Goal: Task Accomplishment & Management: Manage account settings

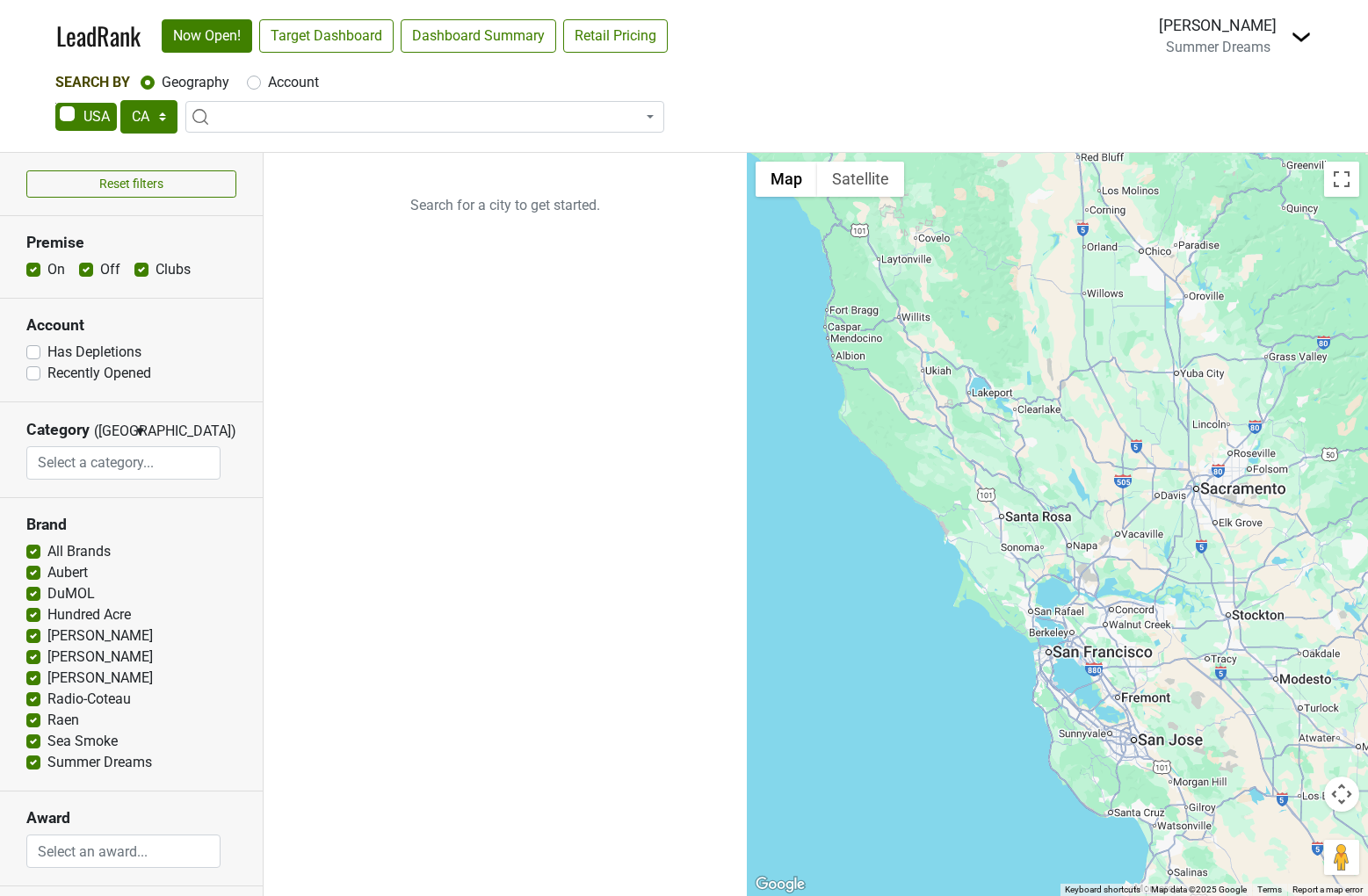
select select "CA"
select select
select select "TX"
click at [364, 44] on link "Target Dashboard" at bounding box center [326, 35] width 134 height 34
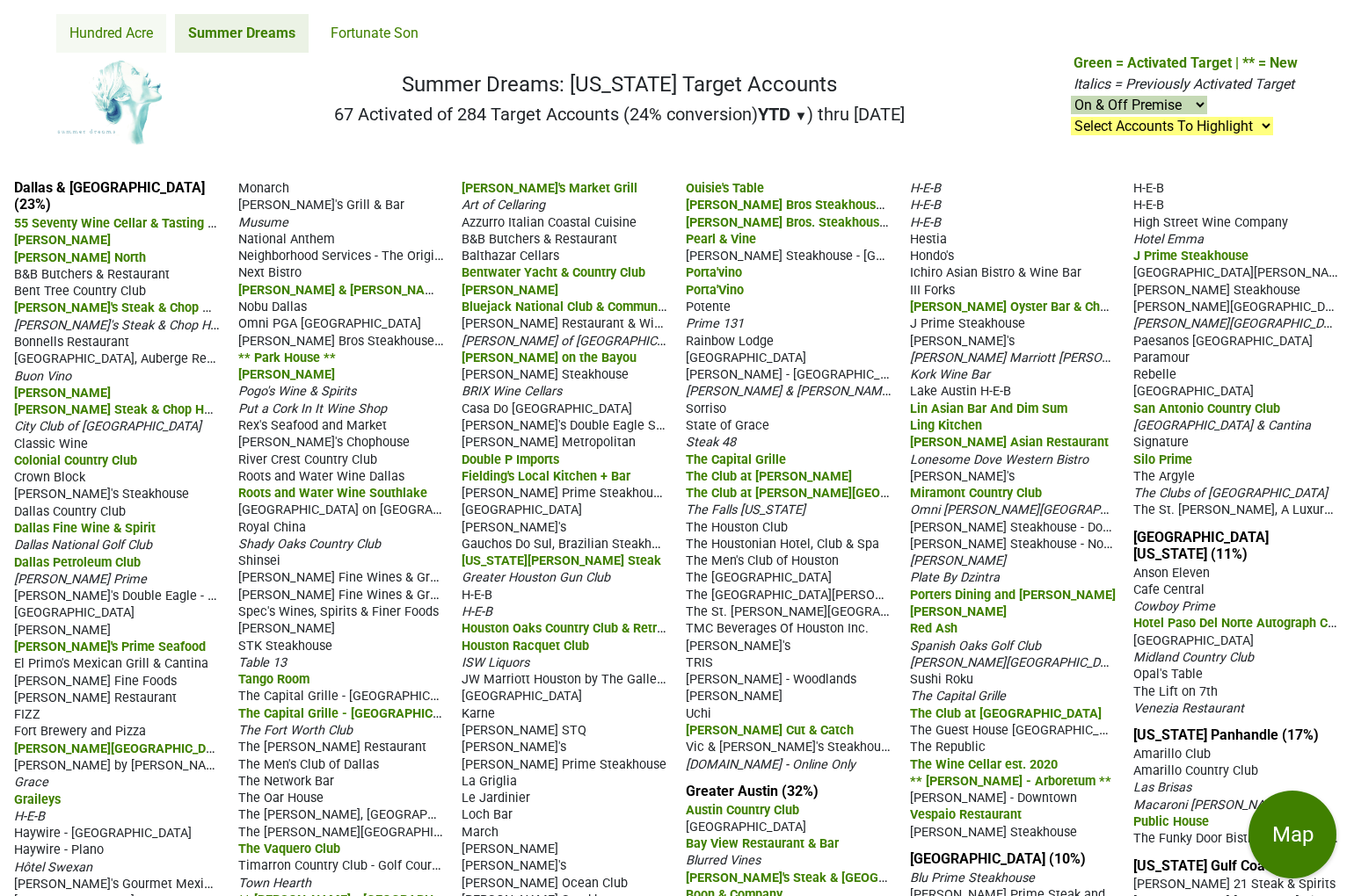
click at [108, 37] on link "Hundred Acre" at bounding box center [111, 34] width 110 height 39
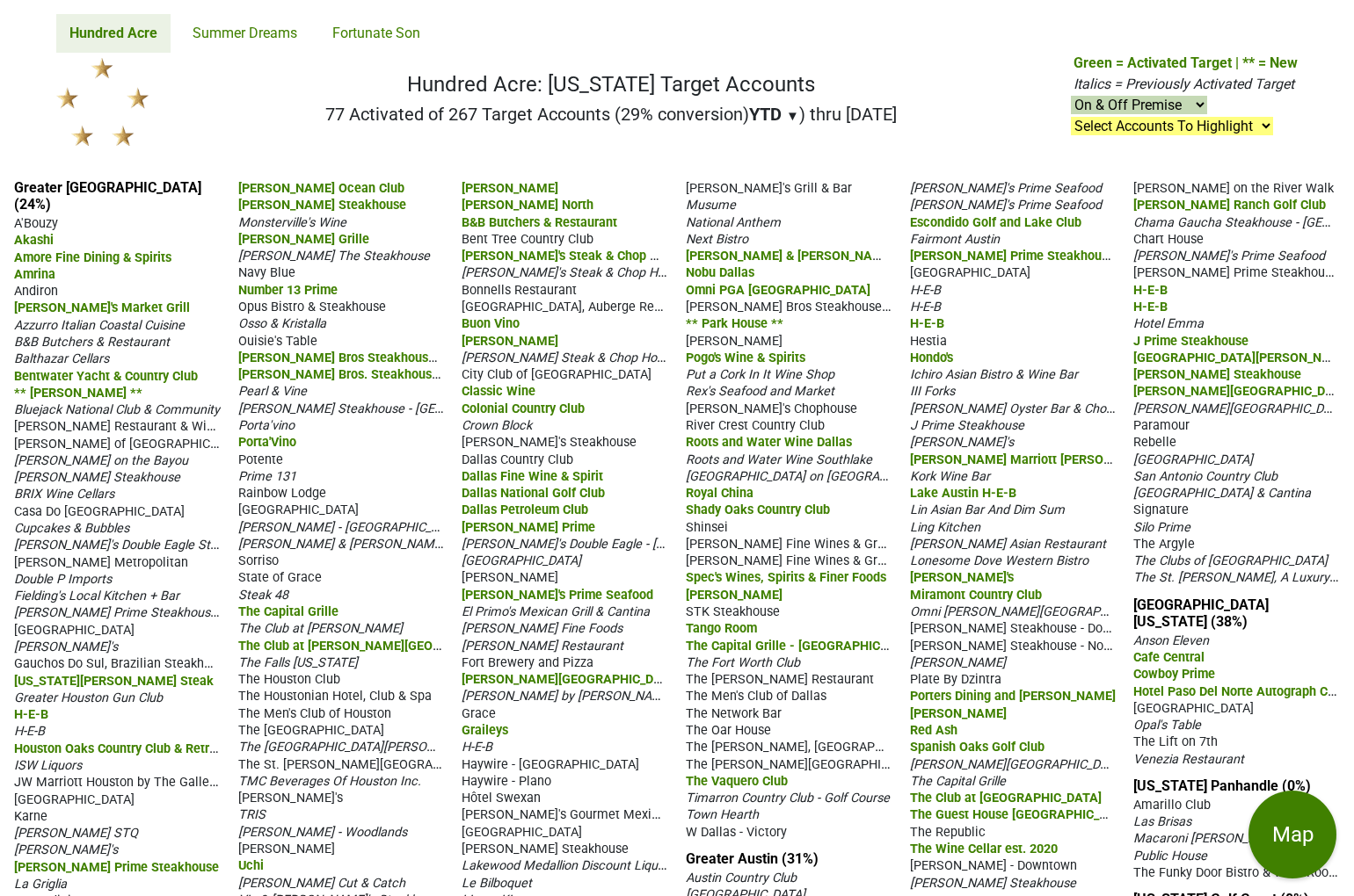
click at [48, 284] on span "Andiron" at bounding box center [36, 291] width 44 height 14
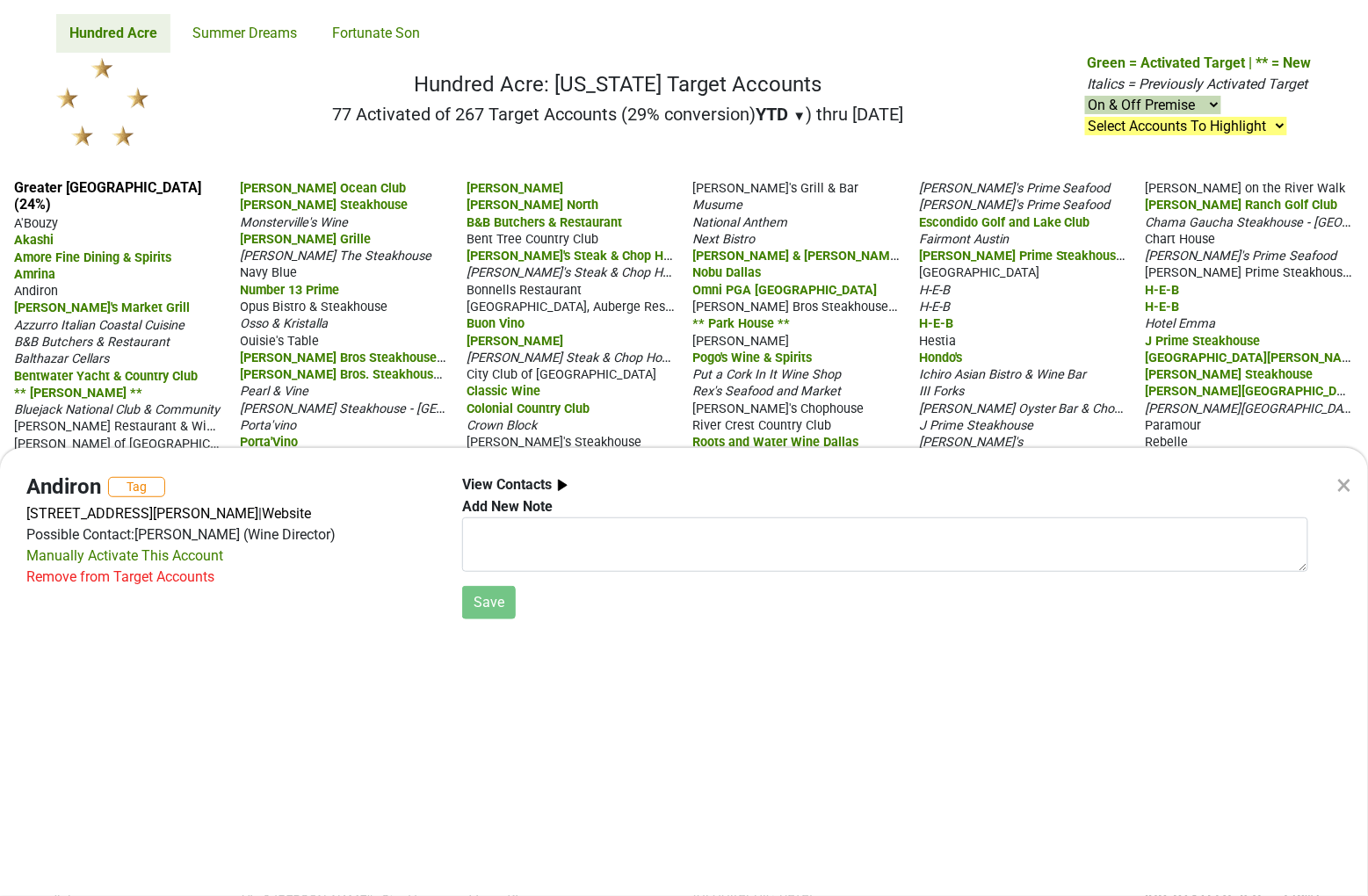
click at [191, 588] on div "Remove from Target Accounts" at bounding box center [120, 577] width 188 height 21
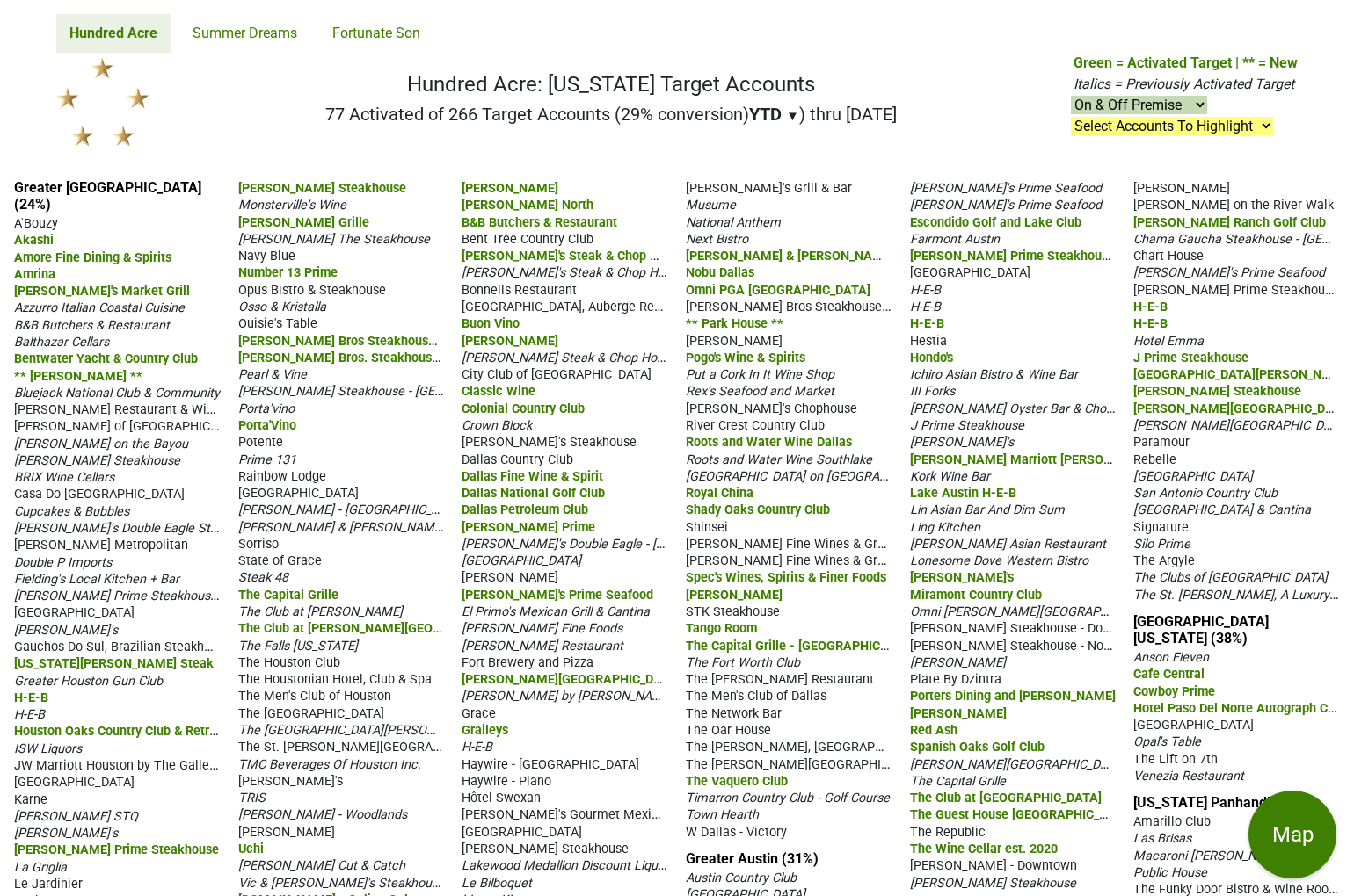
click at [147, 301] on span "Azzurro Italian Coastal Cuisine" at bounding box center [100, 308] width 170 height 14
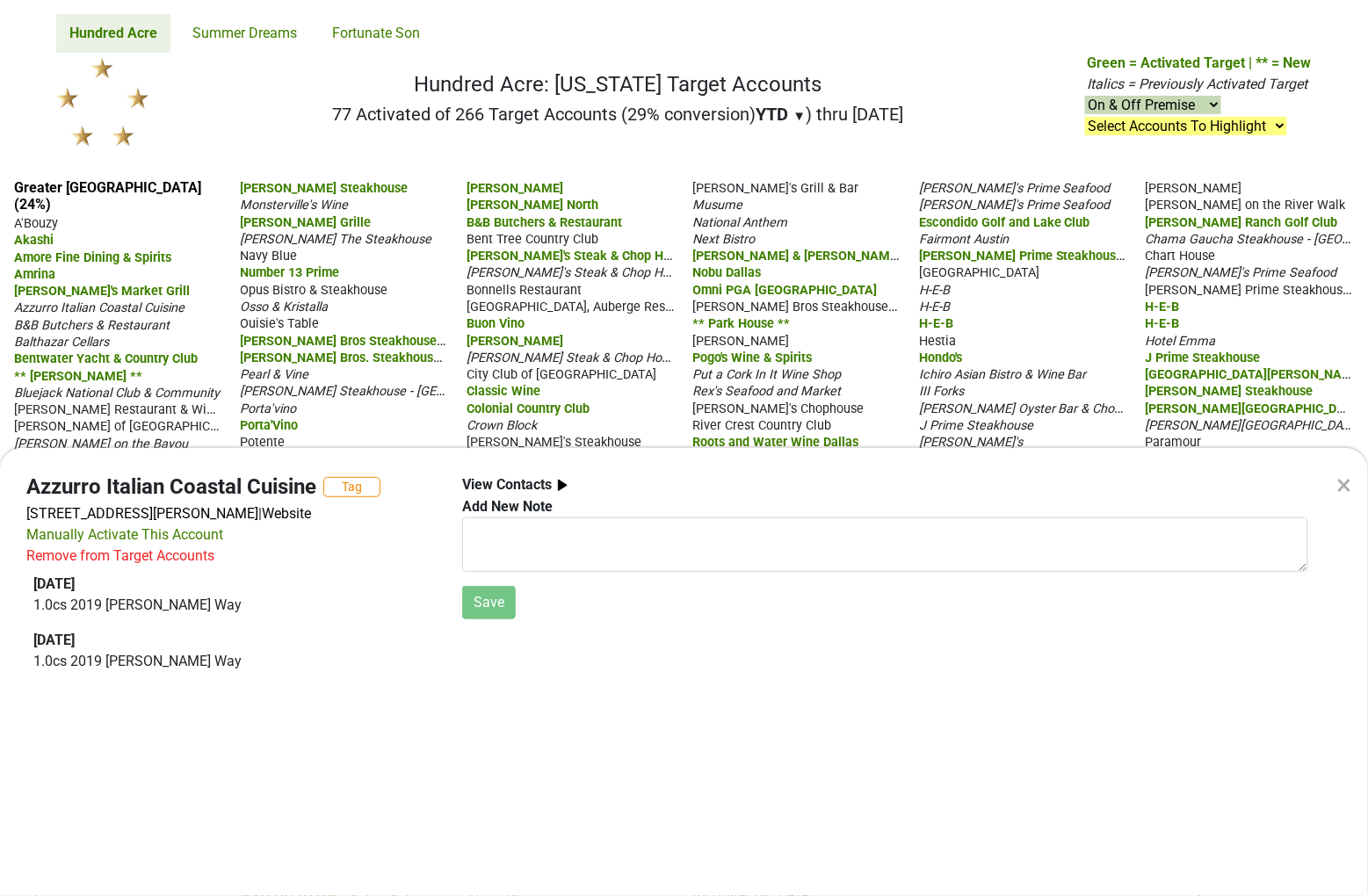
click at [1353, 485] on div "×" at bounding box center [1344, 485] width 46 height 73
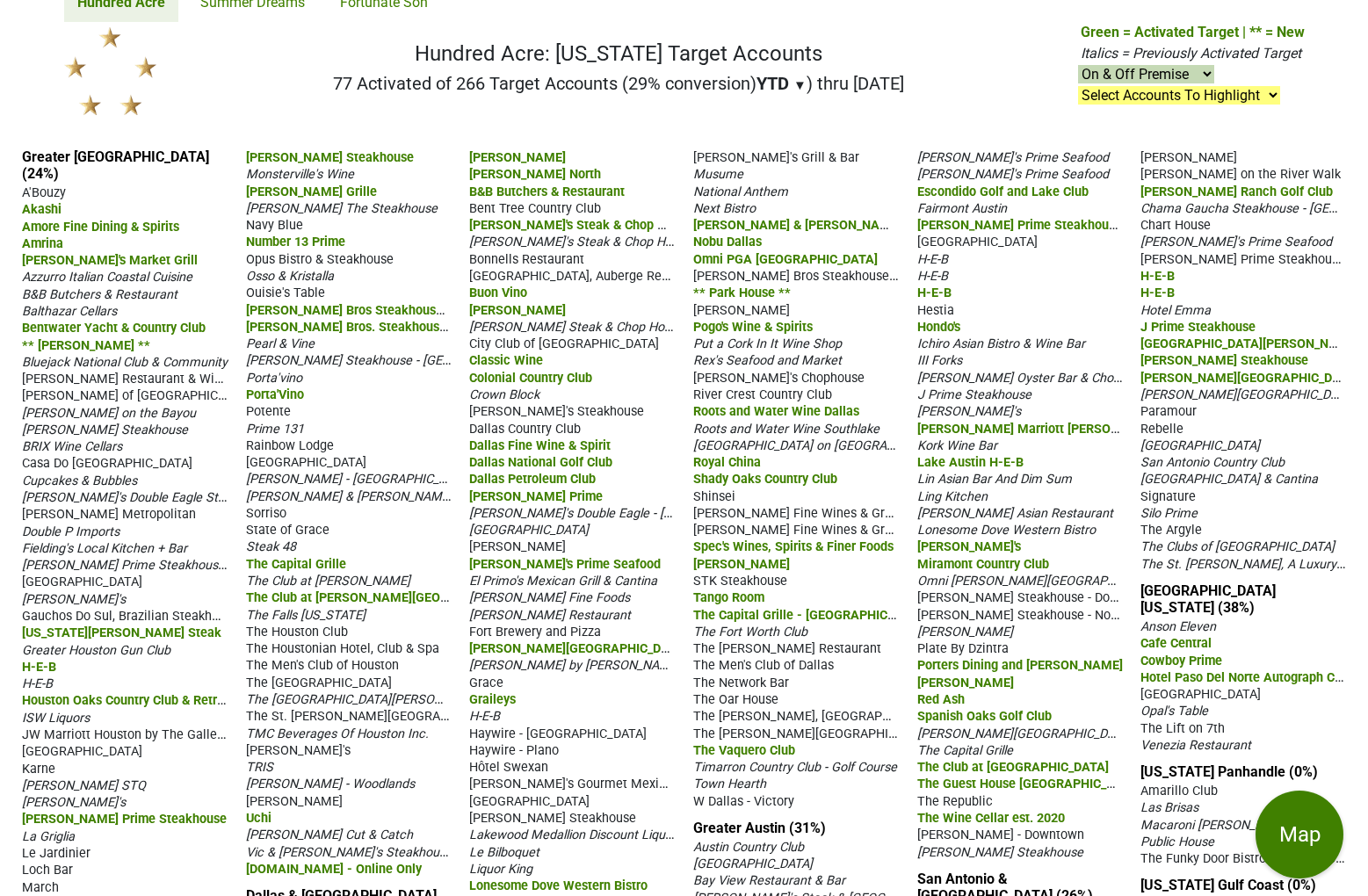
scroll to position [35, 0]
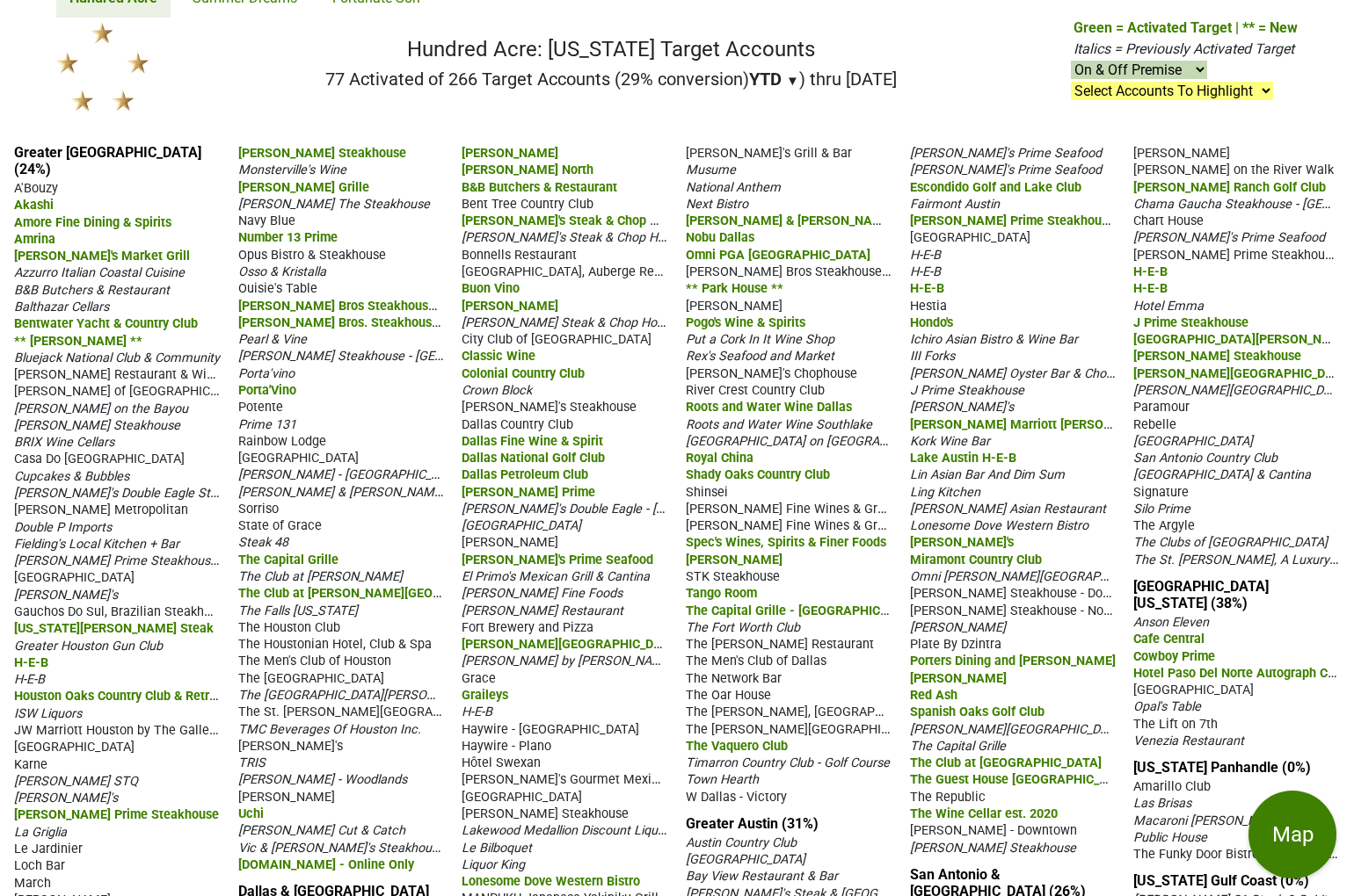
click at [102, 469] on span "Cupcakes & Bubbles" at bounding box center [72, 477] width 115 height 14
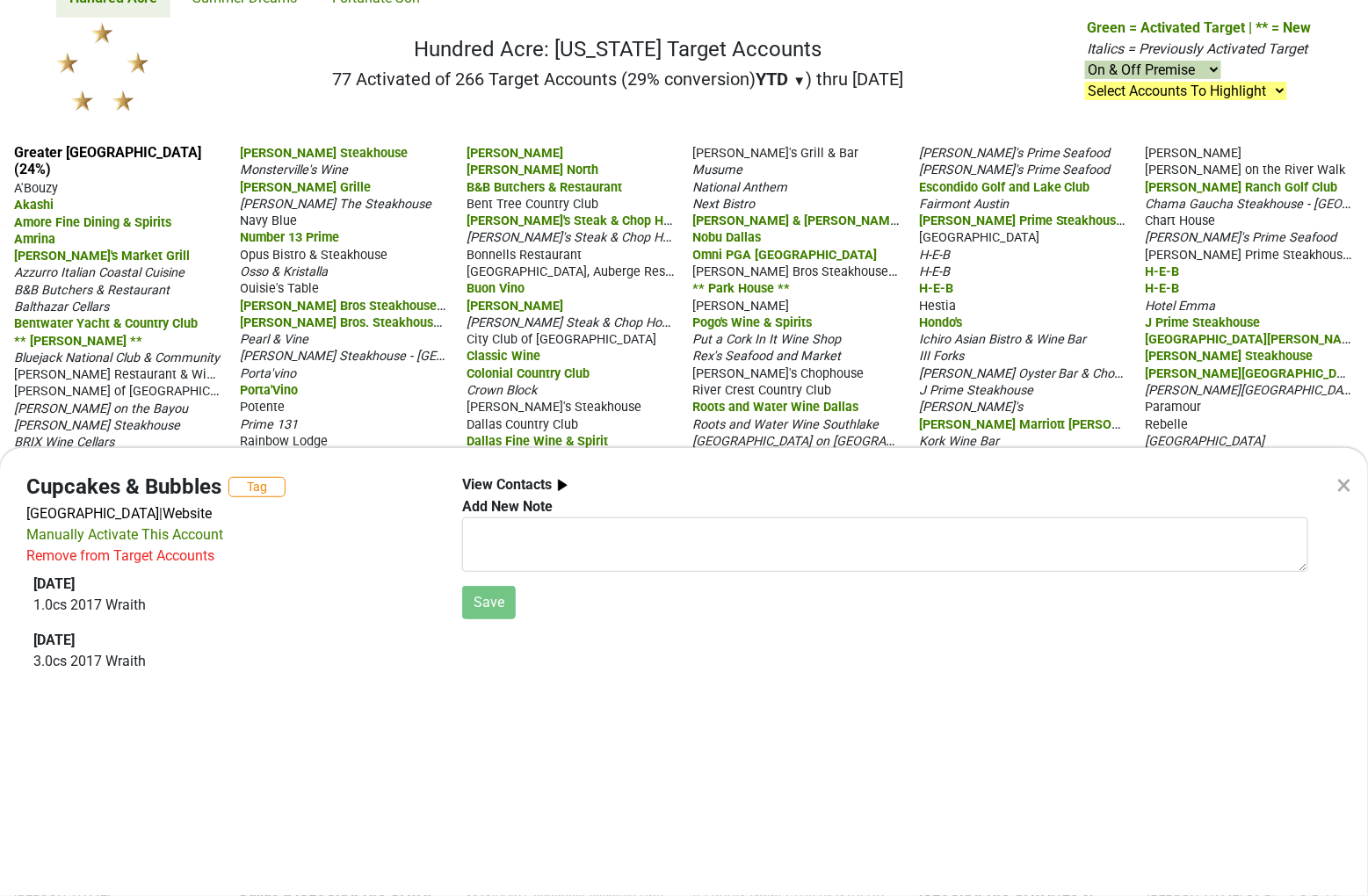
click at [188, 567] on div "Remove from Target Accounts" at bounding box center [120, 555] width 188 height 21
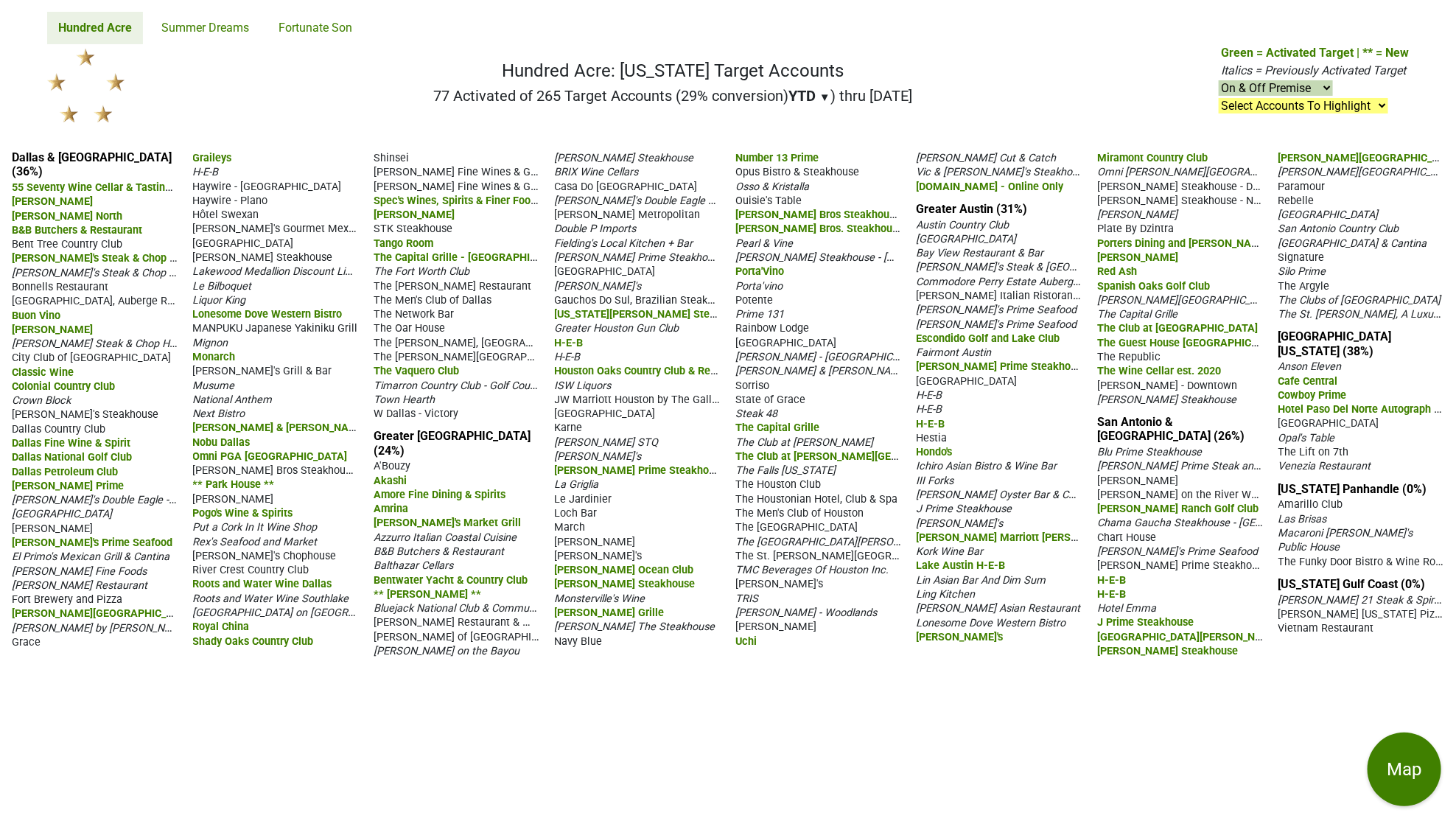
click at [570, 283] on span "Gatsby's" at bounding box center [598, 286] width 87 height 12
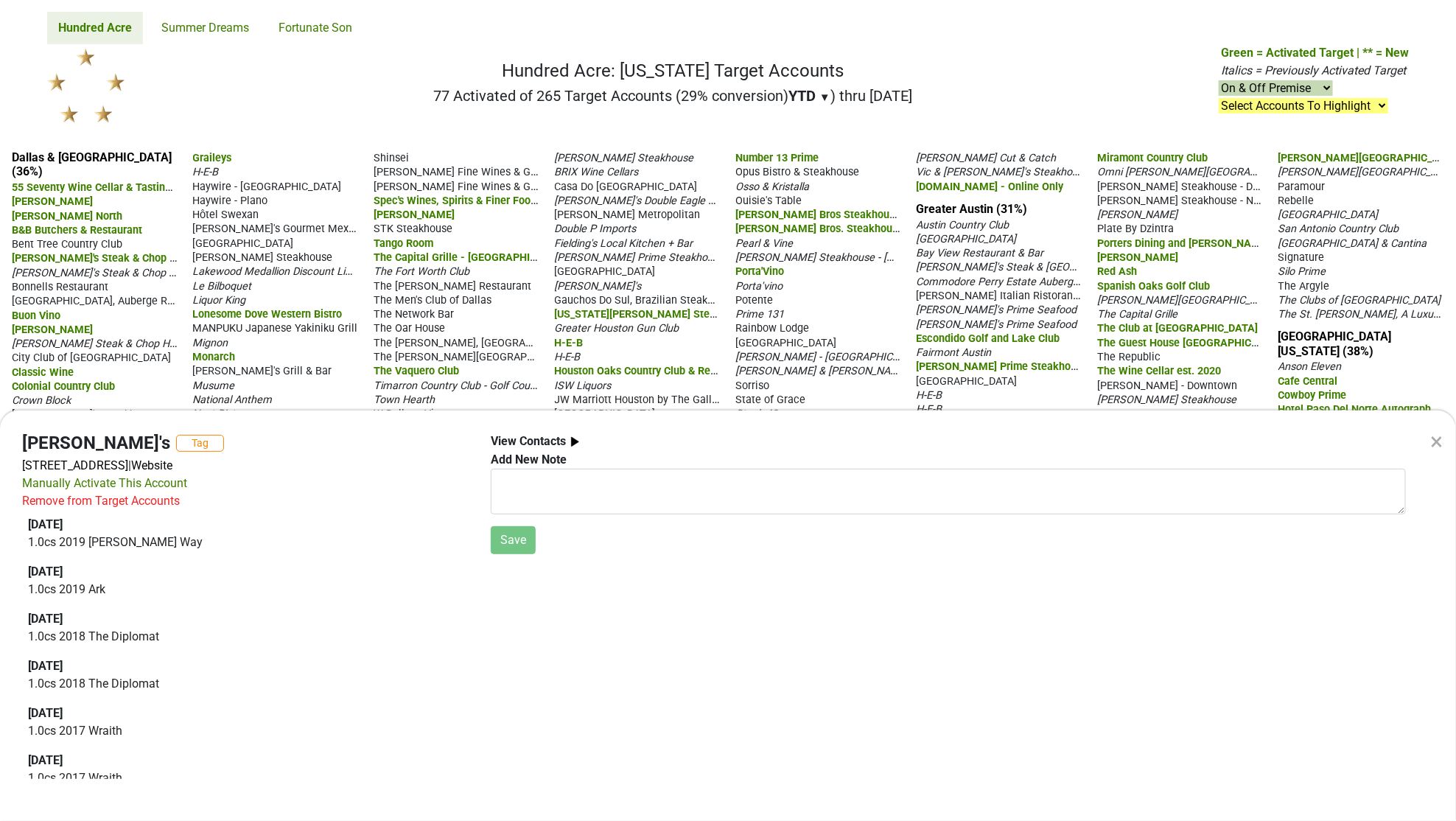
drag, startPoint x: 144, startPoint y: 536, endPoint x: 891, endPoint y: 402, distance: 758.9
click at [144, 510] on div "Remove from Target Accounts" at bounding box center [101, 500] width 158 height 17
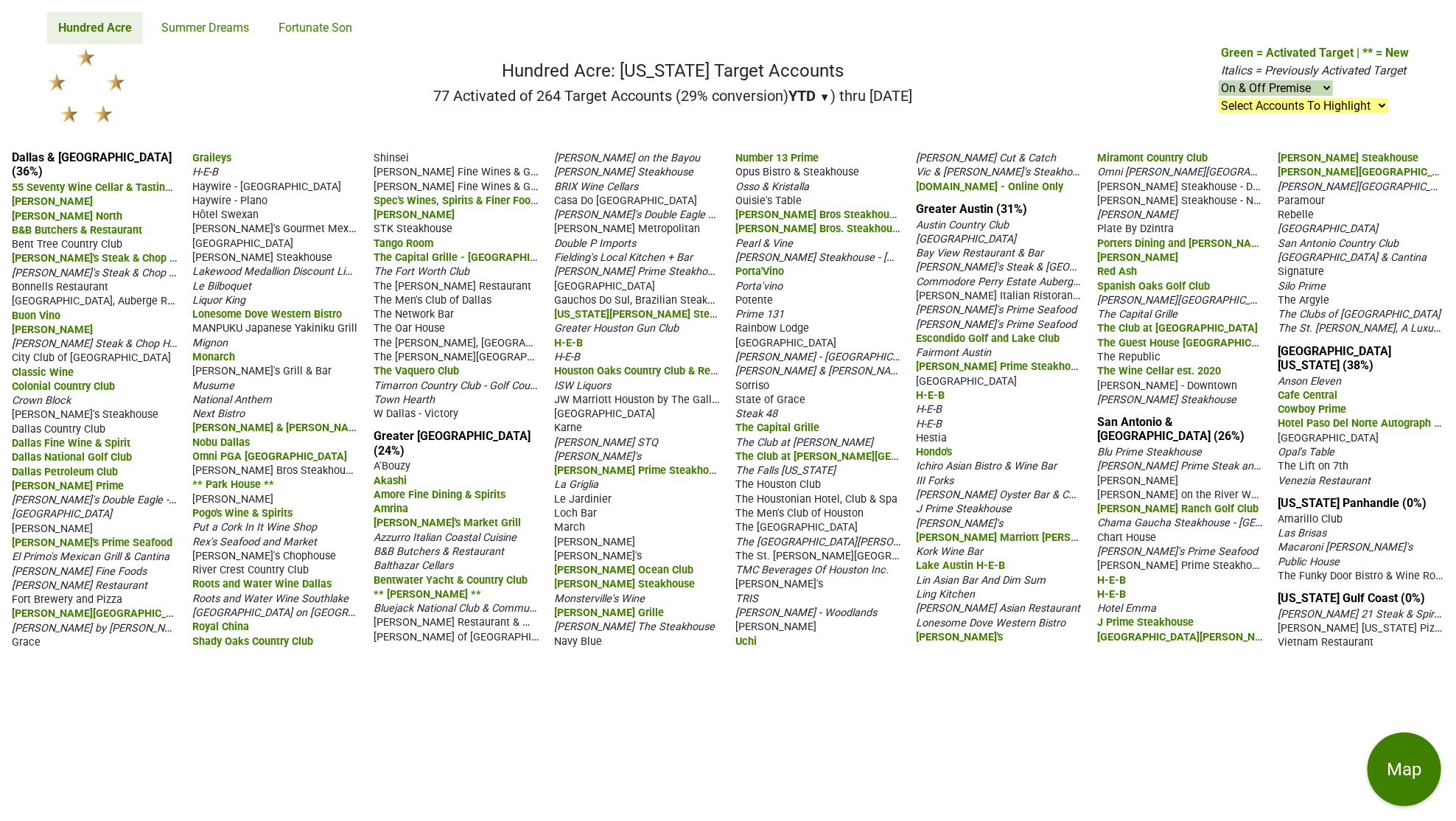
click at [592, 436] on span "Killen's STQ" at bounding box center [606, 442] width 104 height 12
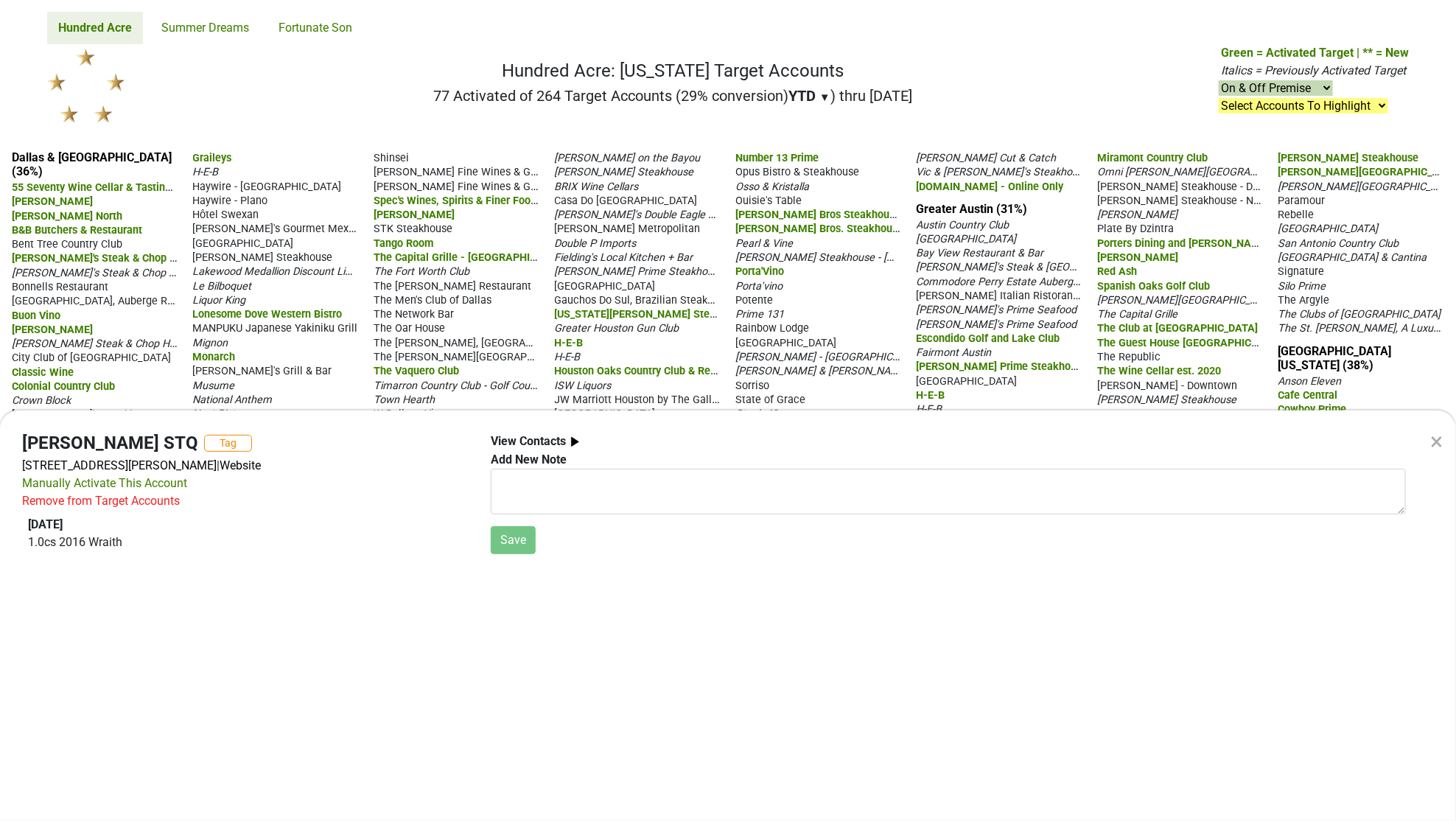
click at [141, 510] on div "Remove from Target Accounts" at bounding box center [101, 500] width 158 height 17
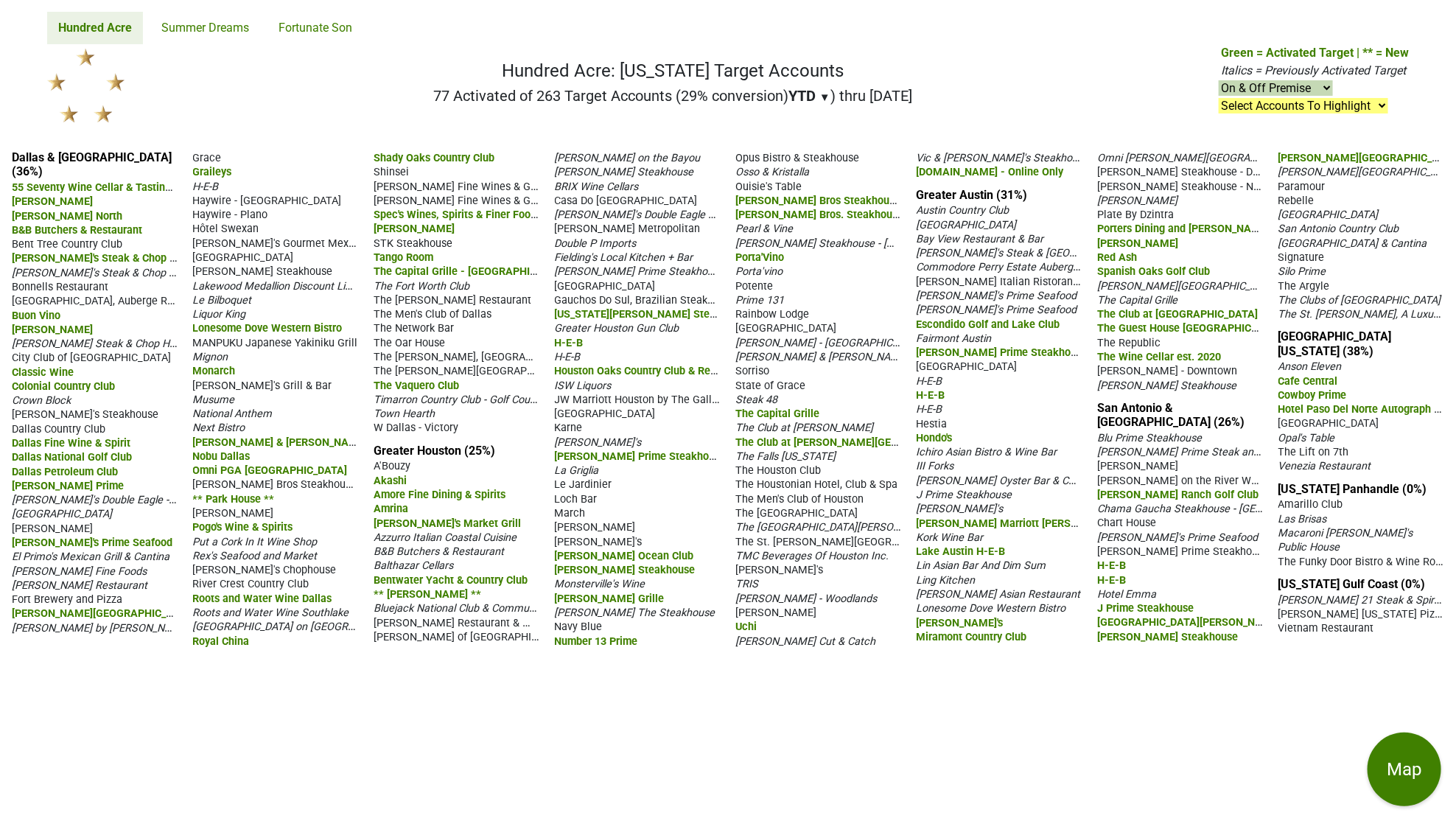
click at [567, 422] on span "Karne" at bounding box center [568, 428] width 28 height 12
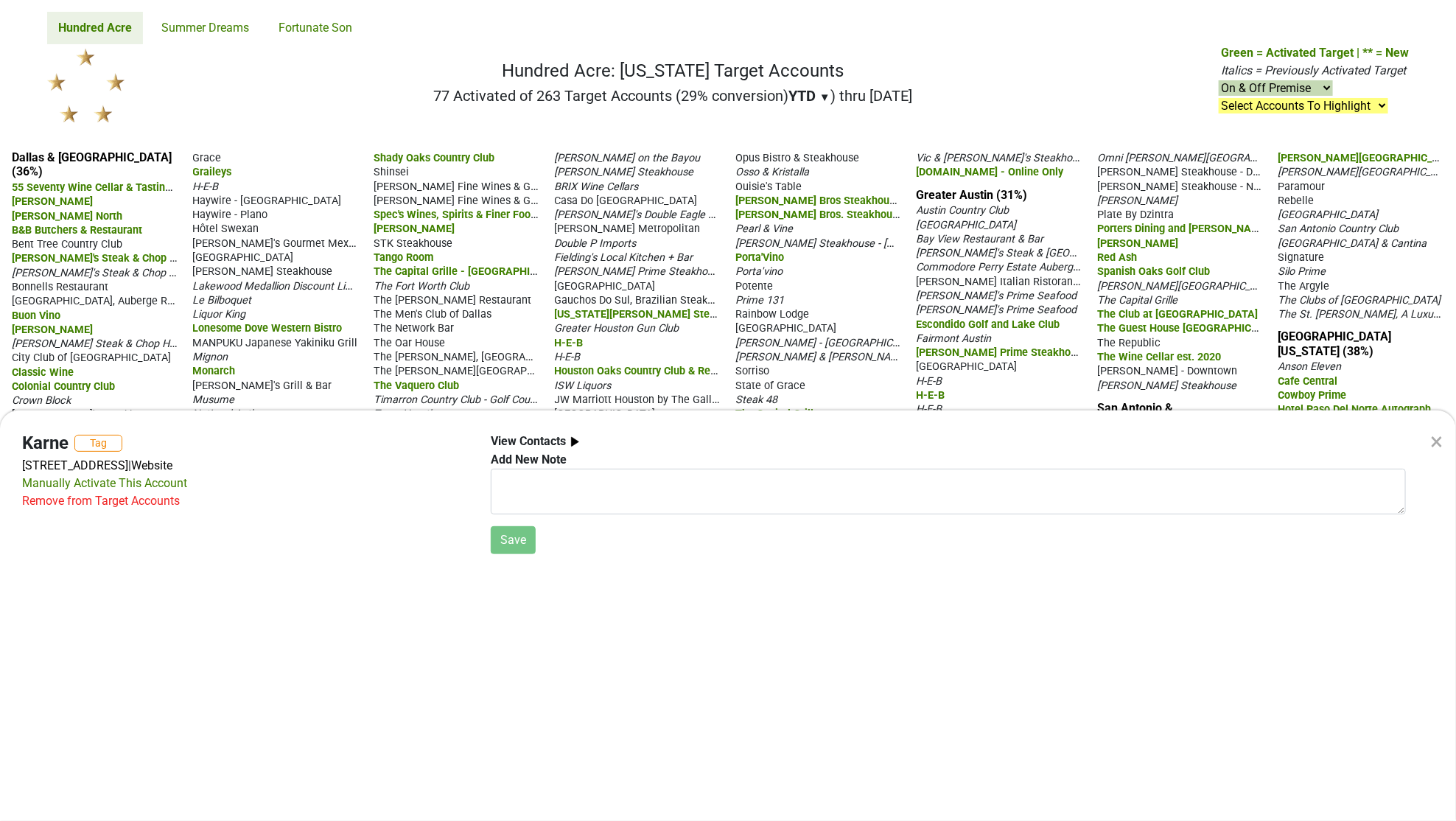
click at [160, 510] on div "Remove from Target Accounts" at bounding box center [101, 500] width 158 height 17
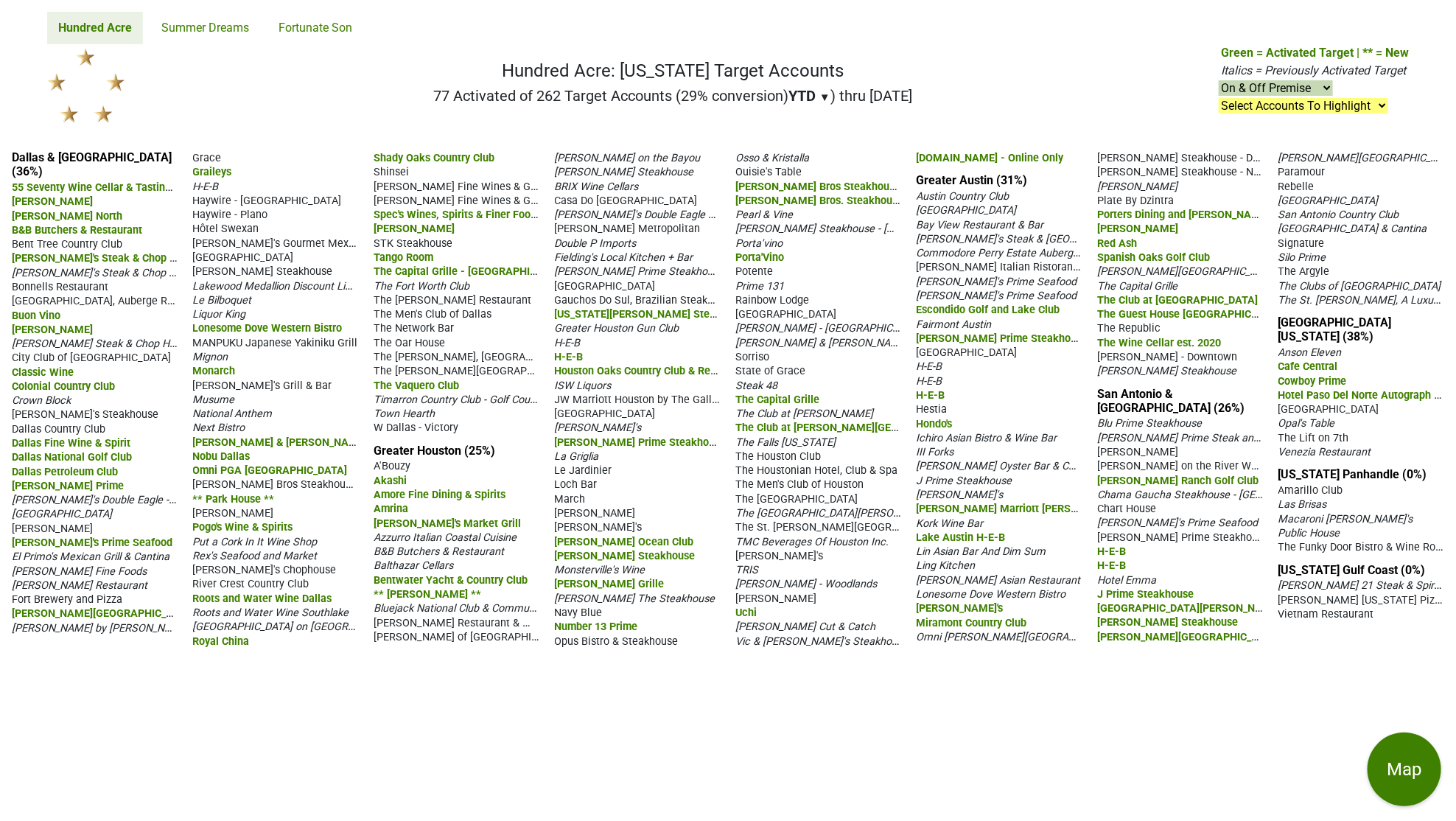
click at [751, 564] on span "TRIS" at bounding box center [747, 570] width 23 height 12
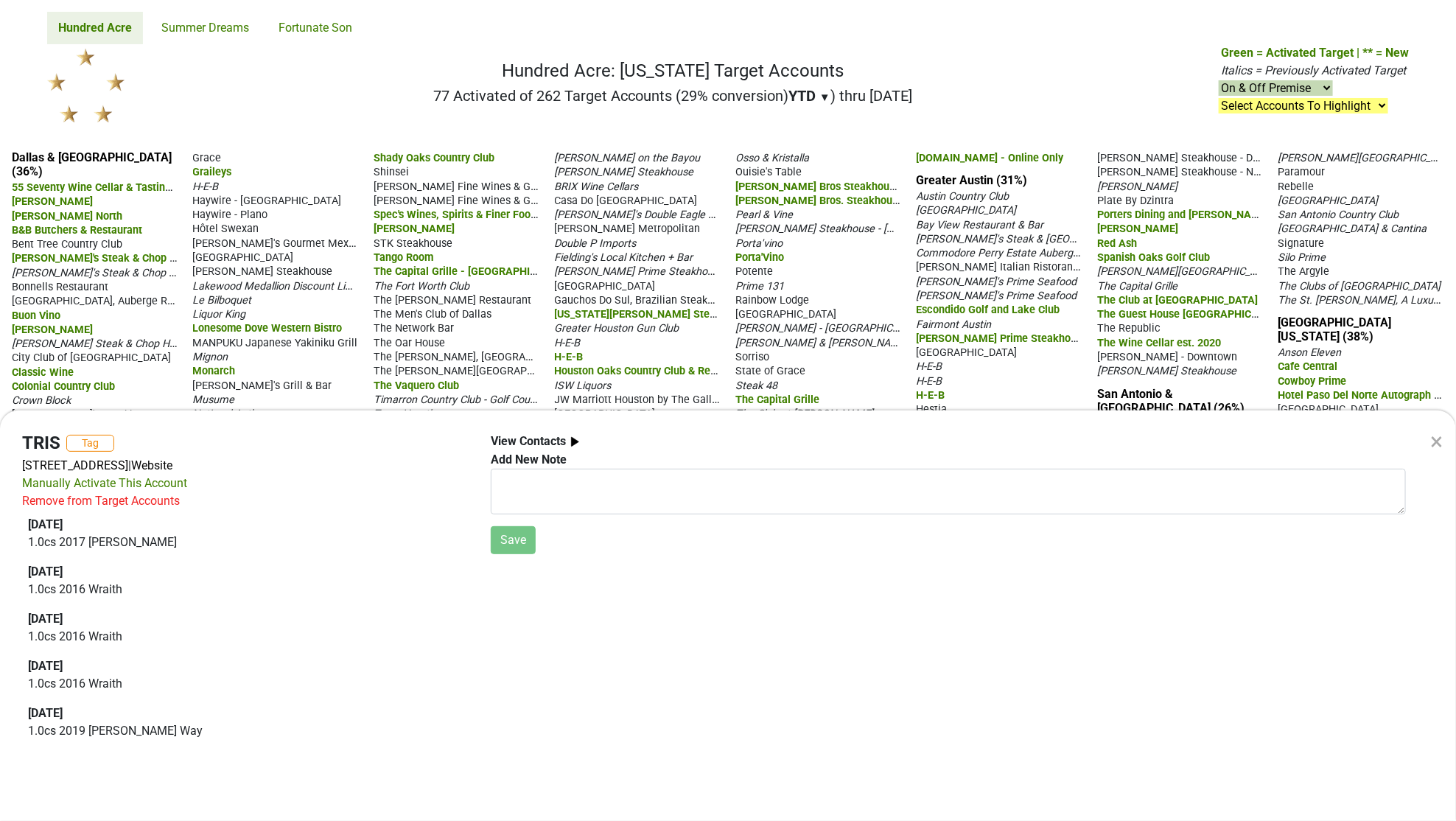
click at [110, 510] on div "Remove from Target Accounts" at bounding box center [101, 500] width 158 height 17
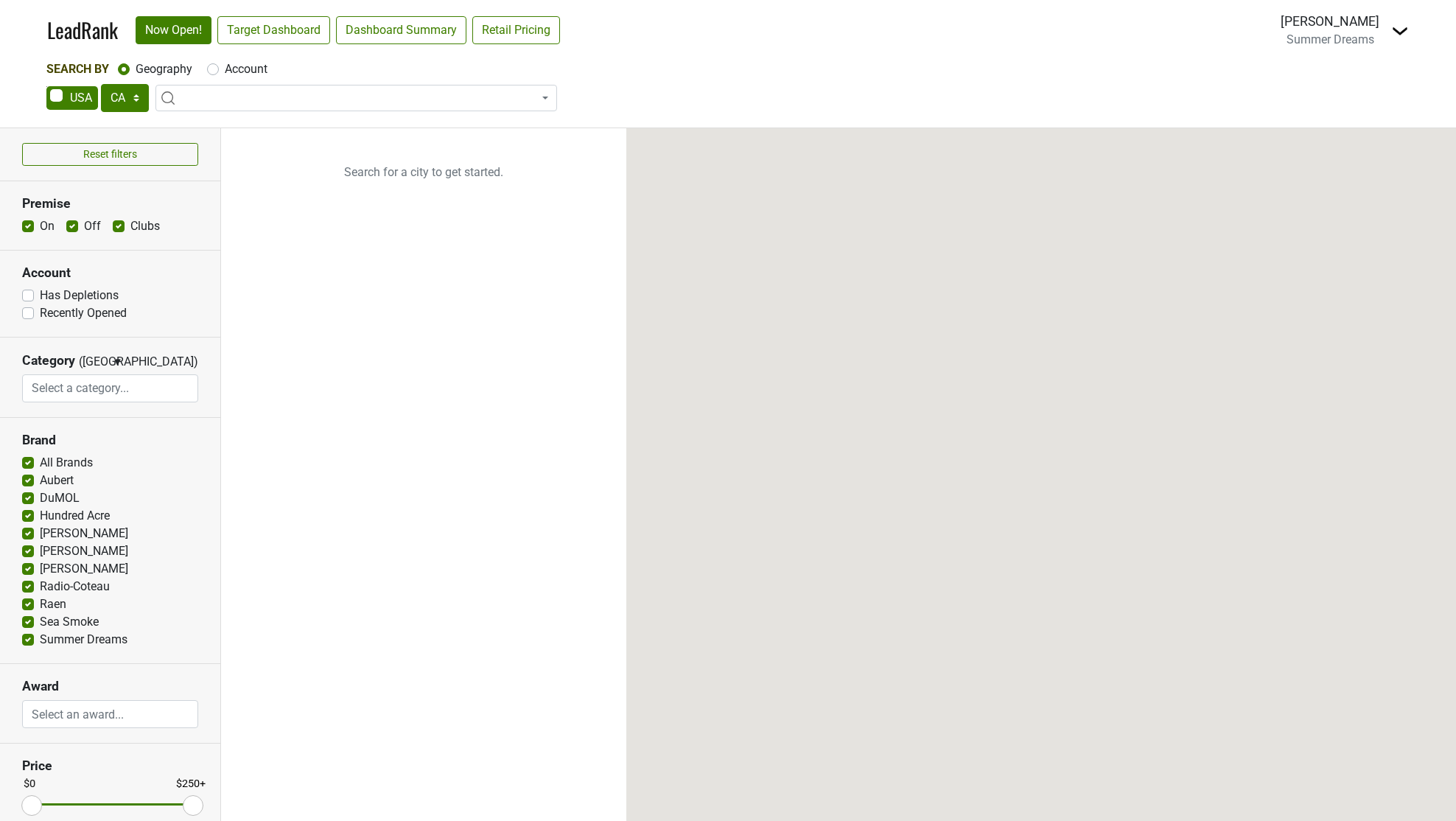
select select "CA"
select select
